Goal: Book appointment/travel/reservation

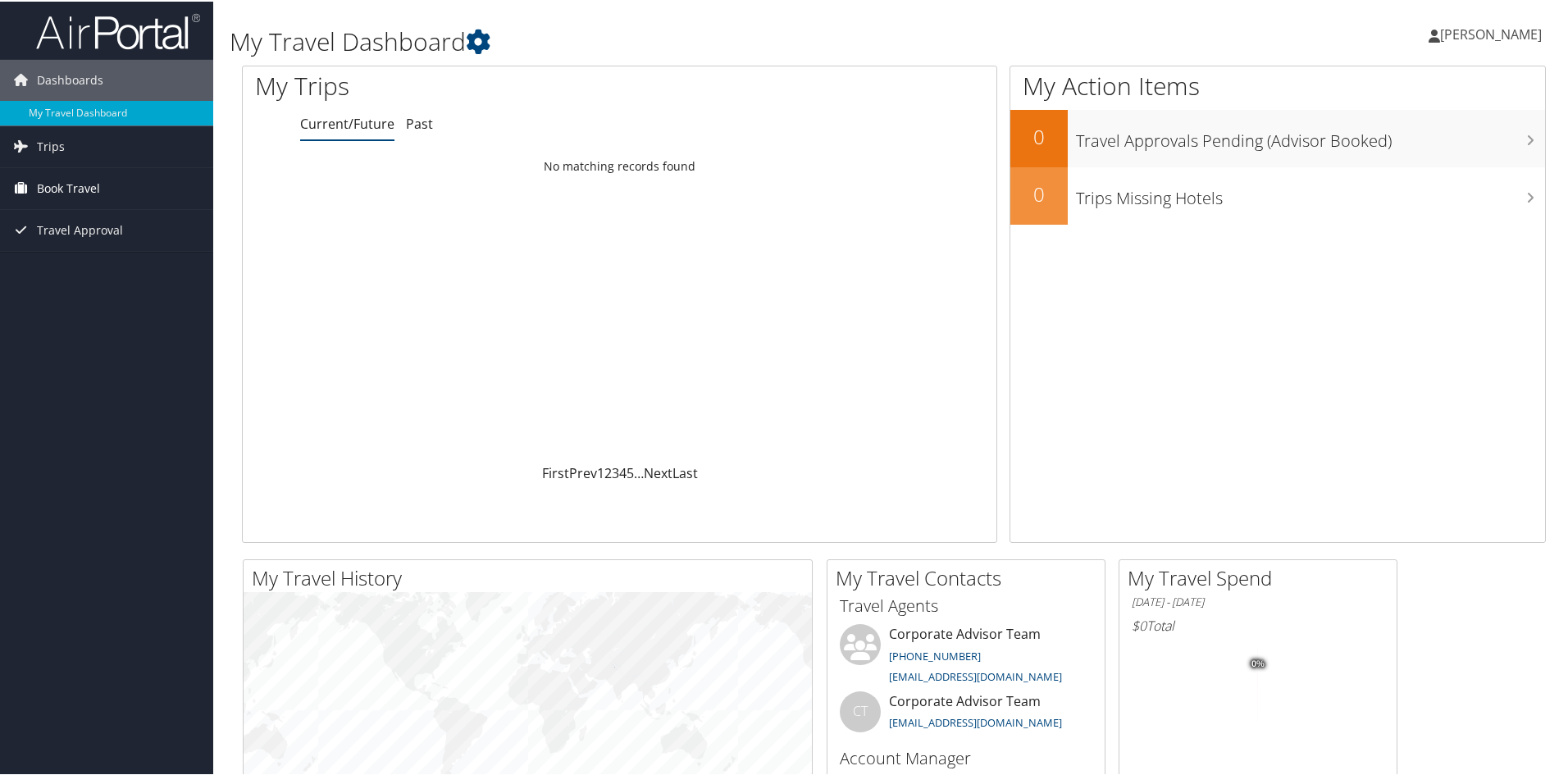
click at [60, 183] on span "Book Travel" at bounding box center [68, 187] width 63 height 41
click at [77, 270] on link "Book/Manage Online Trips" at bounding box center [106, 269] width 213 height 25
click at [49, 191] on span "Book Travel" at bounding box center [68, 187] width 63 height 41
click at [44, 269] on link "Book/Manage Online Trips" at bounding box center [106, 269] width 213 height 25
click at [44, 149] on span "Trips" at bounding box center [50, 145] width 28 height 41
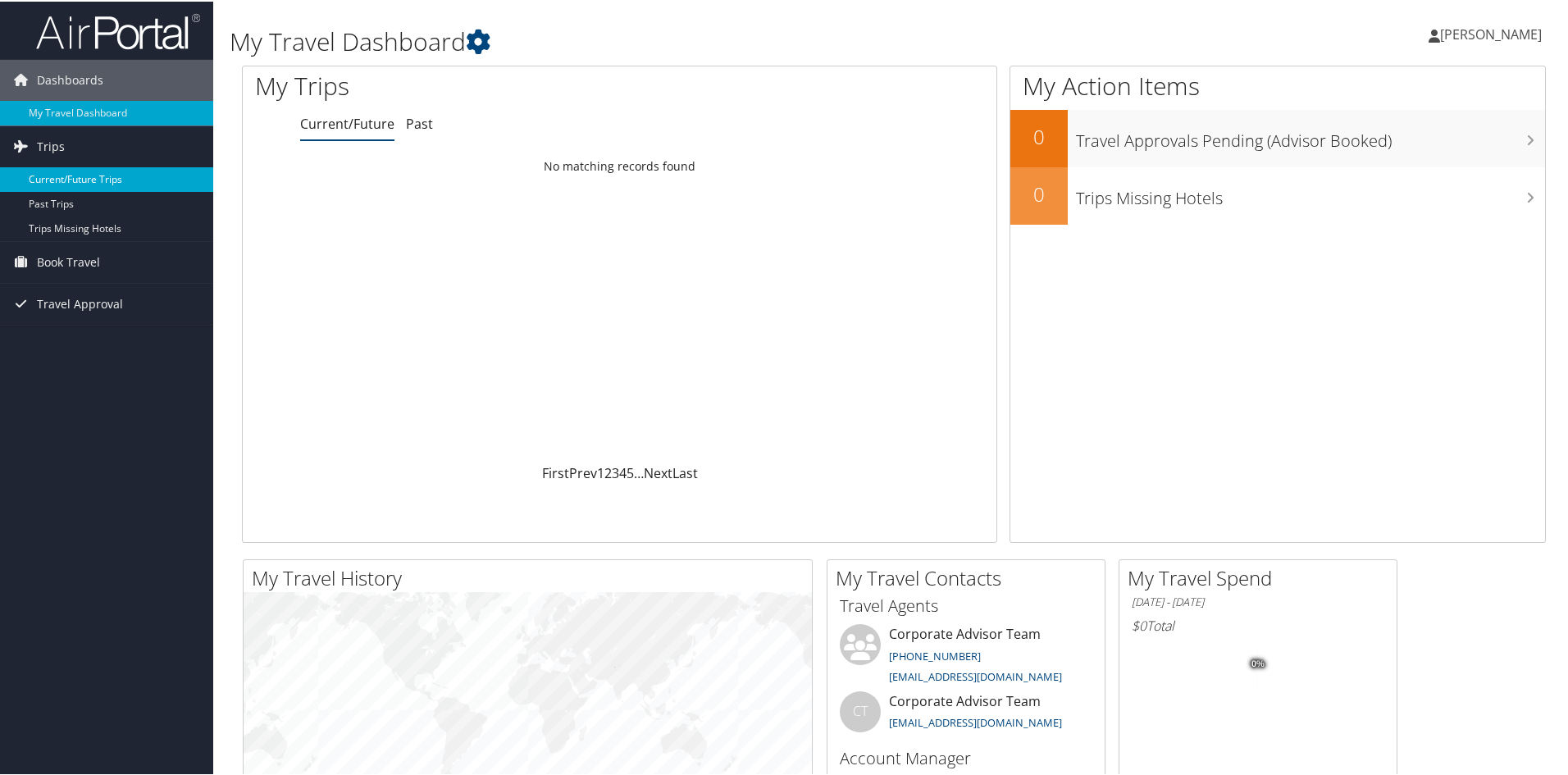
click at [104, 182] on link "Current/Future Trips" at bounding box center [106, 178] width 213 height 25
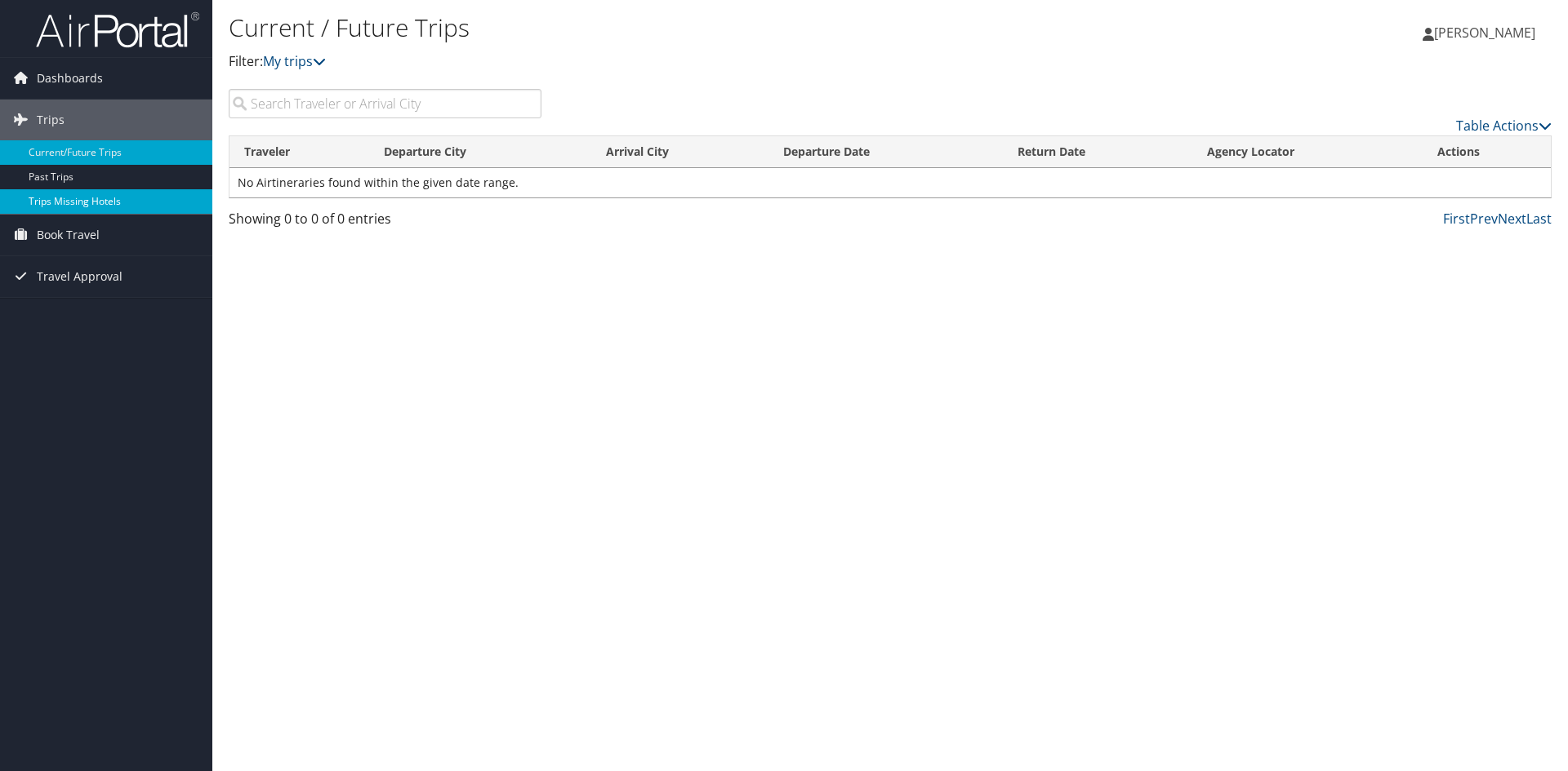
click at [141, 195] on link "Trips Missing Hotels" at bounding box center [106, 202] width 212 height 25
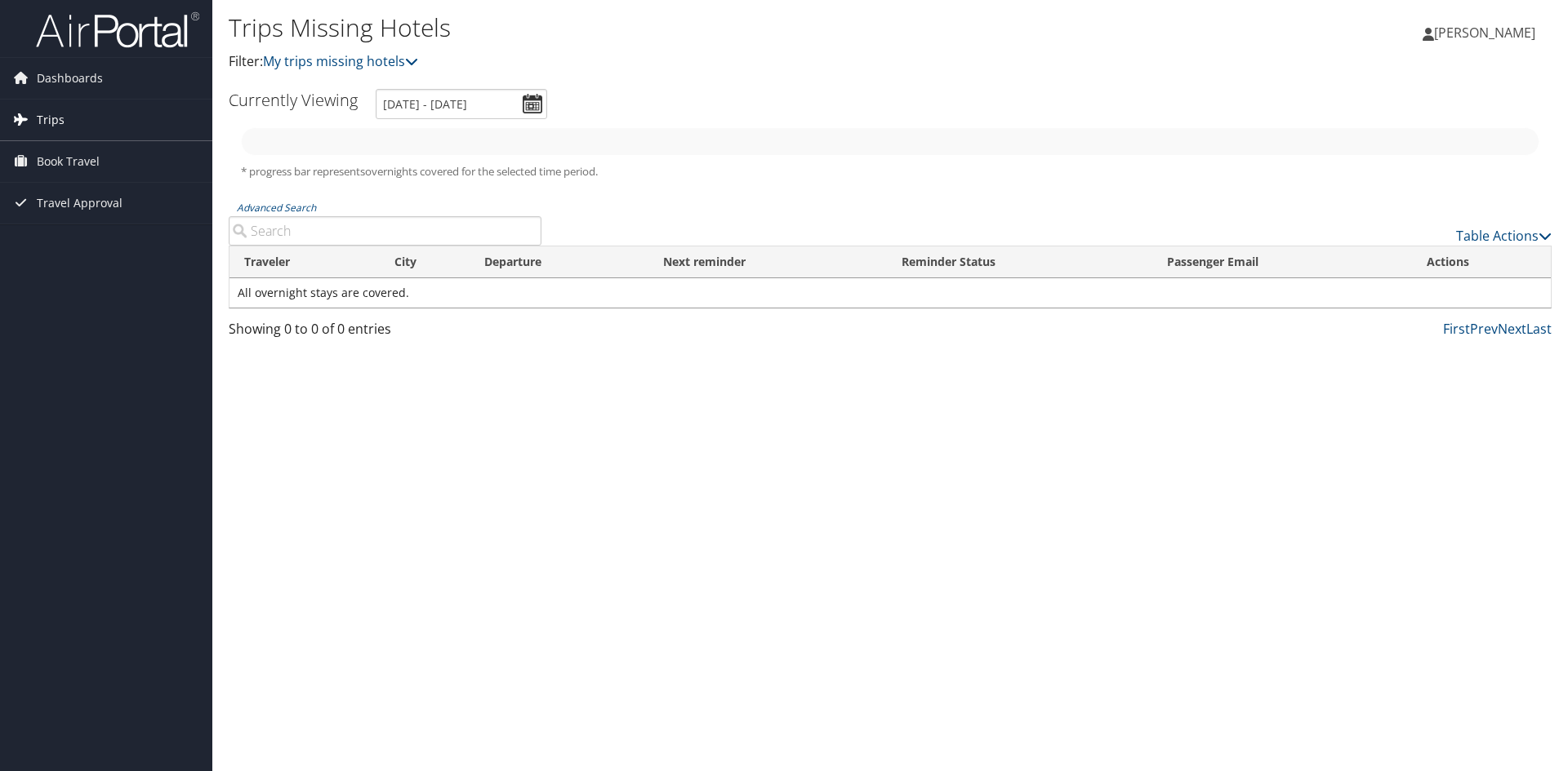
click at [18, 123] on icon at bounding box center [20, 119] width 25 height 25
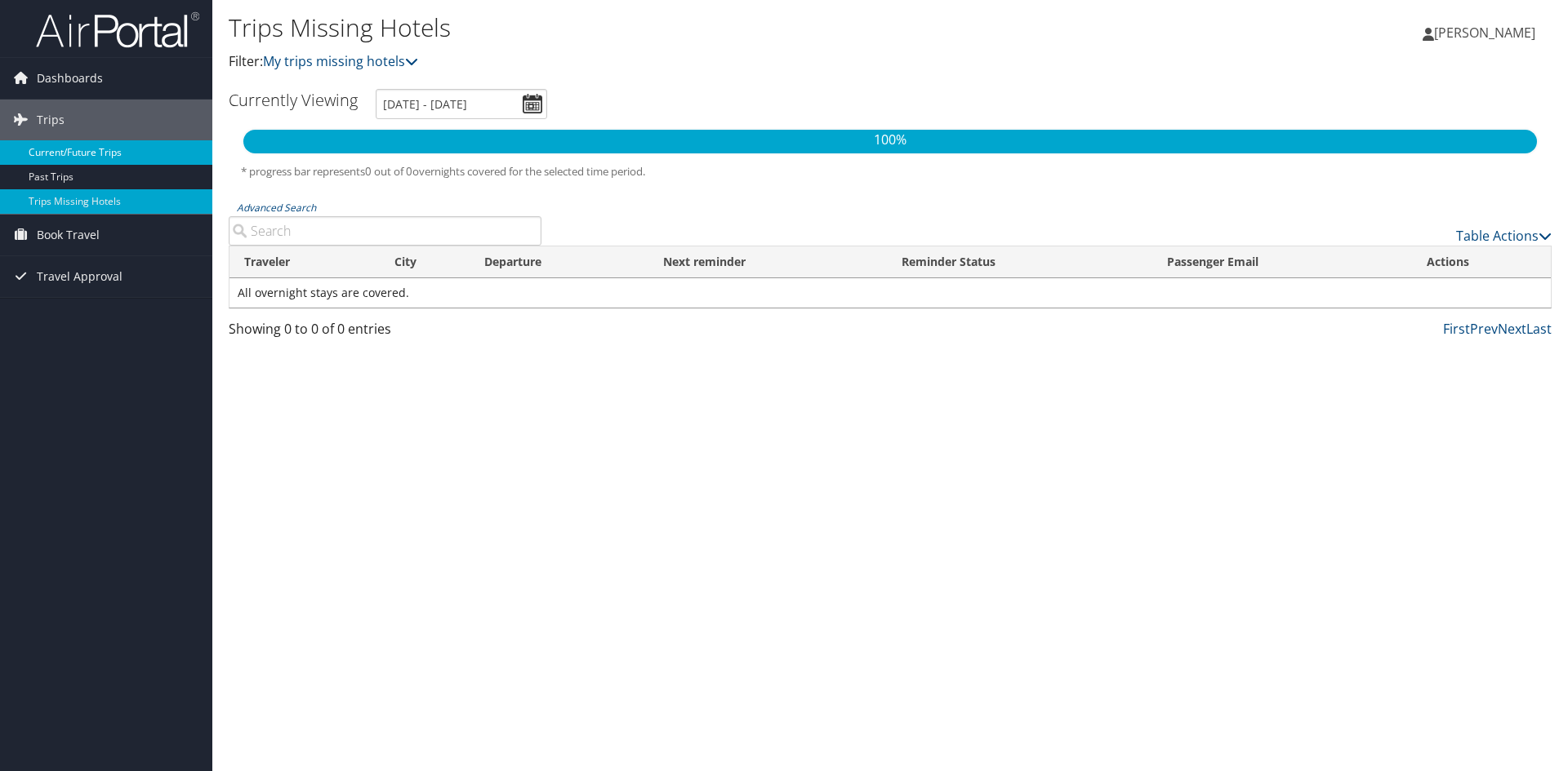
click at [53, 150] on link "Current/Future Trips" at bounding box center [106, 152] width 212 height 25
